Goal: Task Accomplishment & Management: Manage account settings

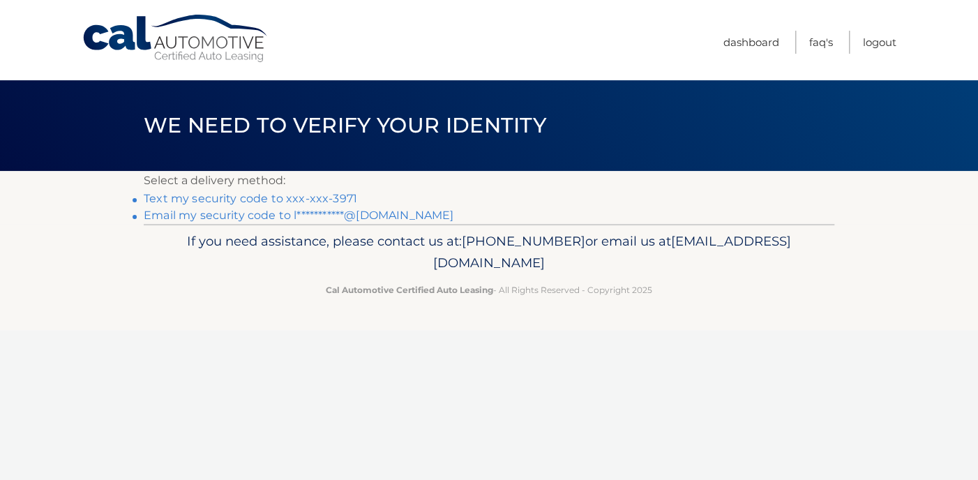
click at [272, 199] on link "Text my security code to xxx-xxx-3971" at bounding box center [250, 198] width 213 height 13
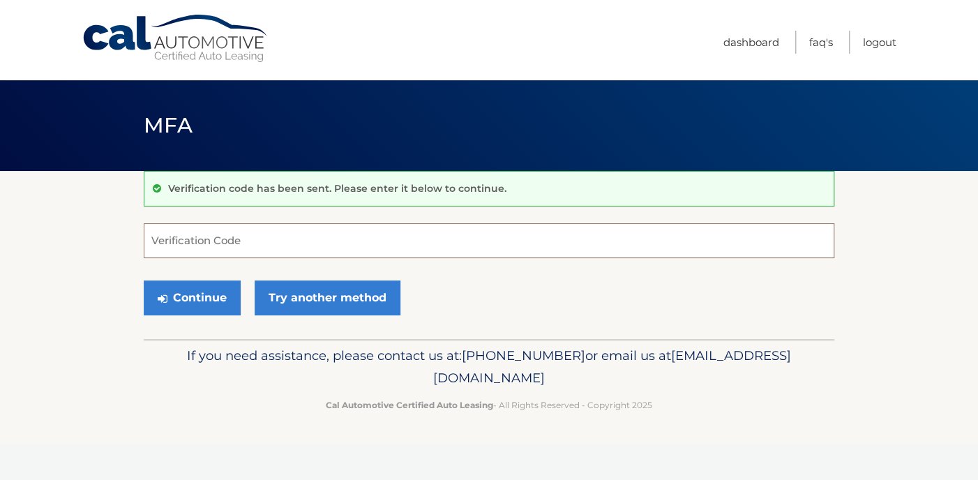
click at [246, 238] on input "Verification Code" at bounding box center [489, 240] width 690 height 35
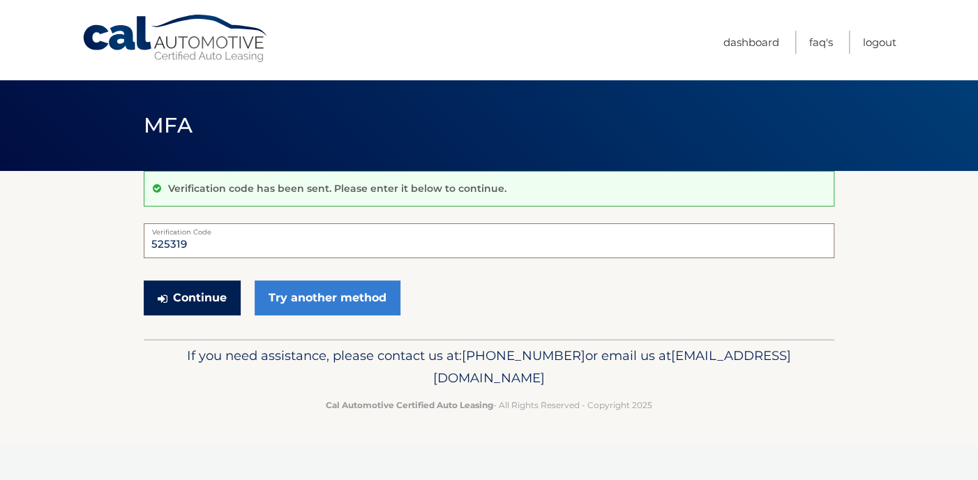
type input "525319"
click at [190, 303] on button "Continue" at bounding box center [192, 297] width 97 height 35
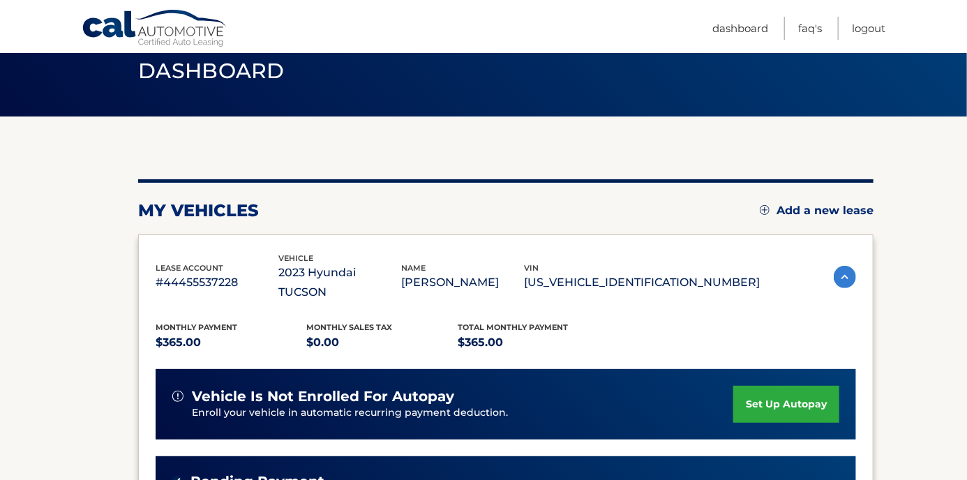
scroll to position [41, 0]
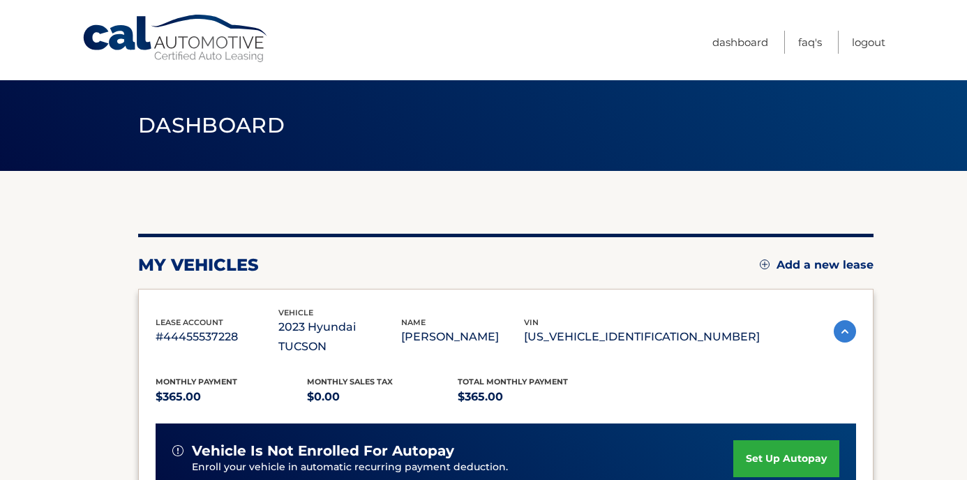
scroll to position [41, 0]
